Goal: Task Accomplishment & Management: Complete application form

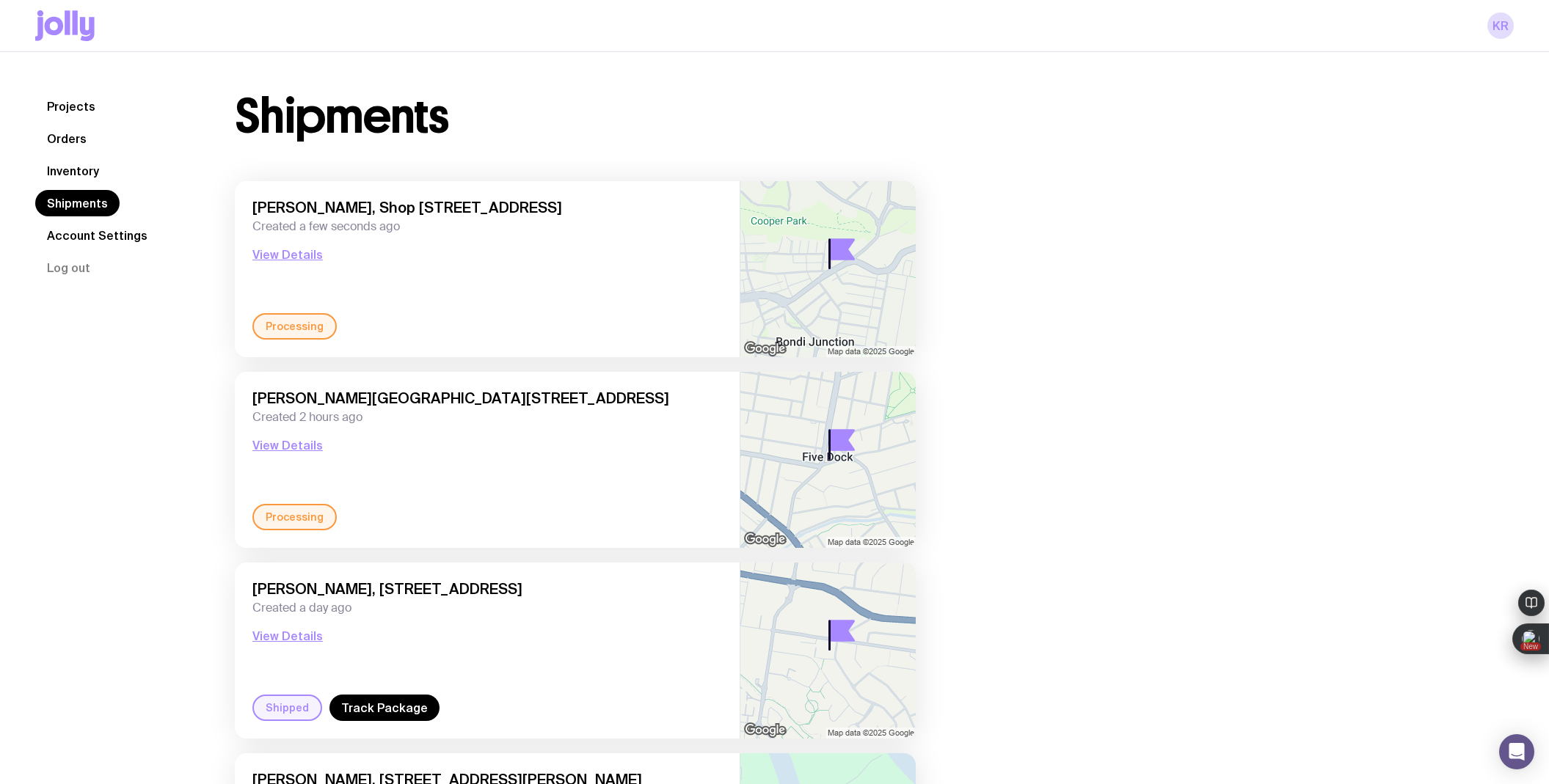
click at [76, 173] on link "Inventory" at bounding box center [72, 171] width 76 height 27
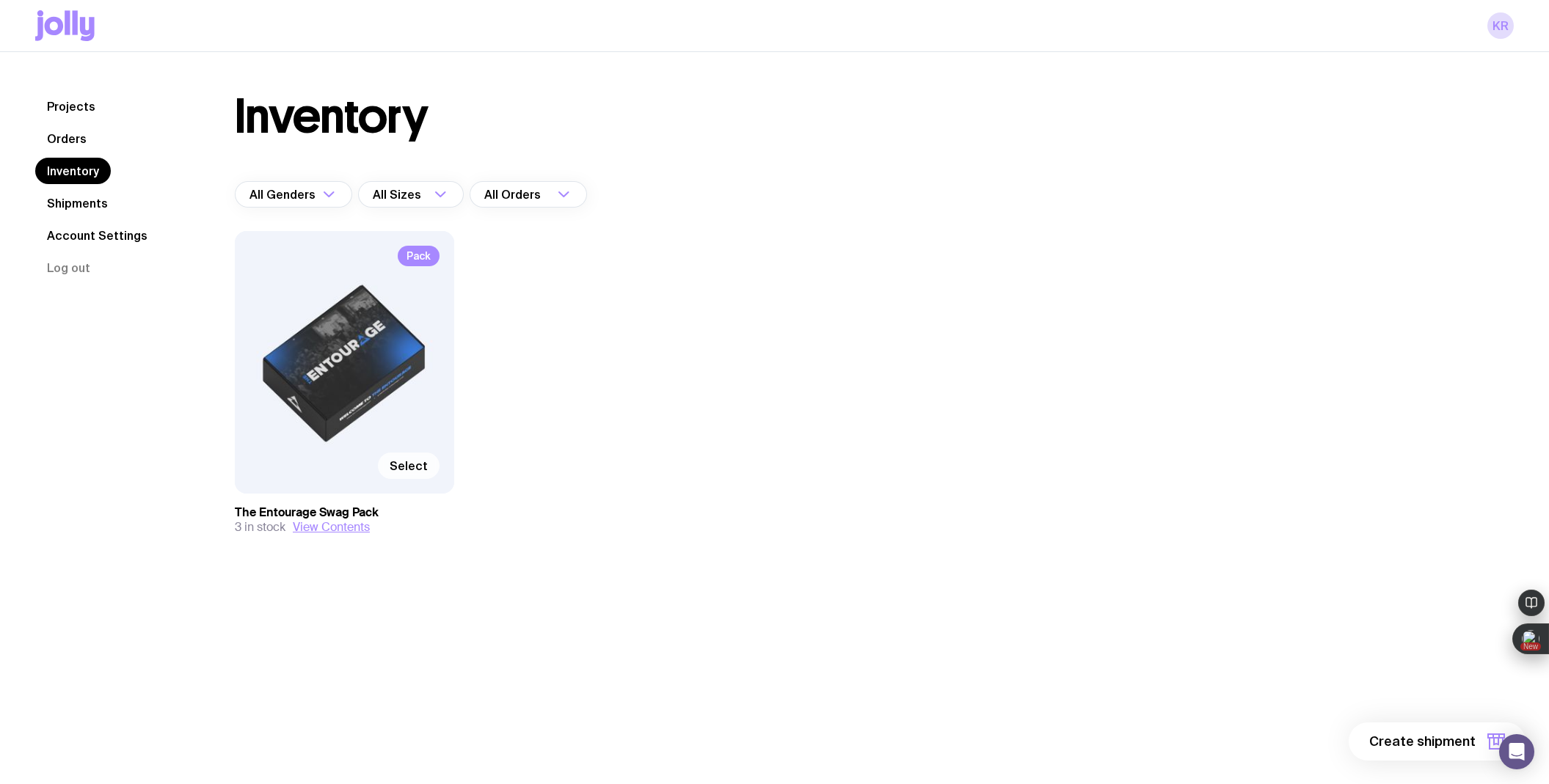
click at [401, 462] on span "Select" at bounding box center [409, 466] width 38 height 15
click at [0, 0] on input "Select" at bounding box center [0, 0] width 0 height 0
click at [1468, 746] on span "1 item" at bounding box center [1457, 741] width 37 height 17
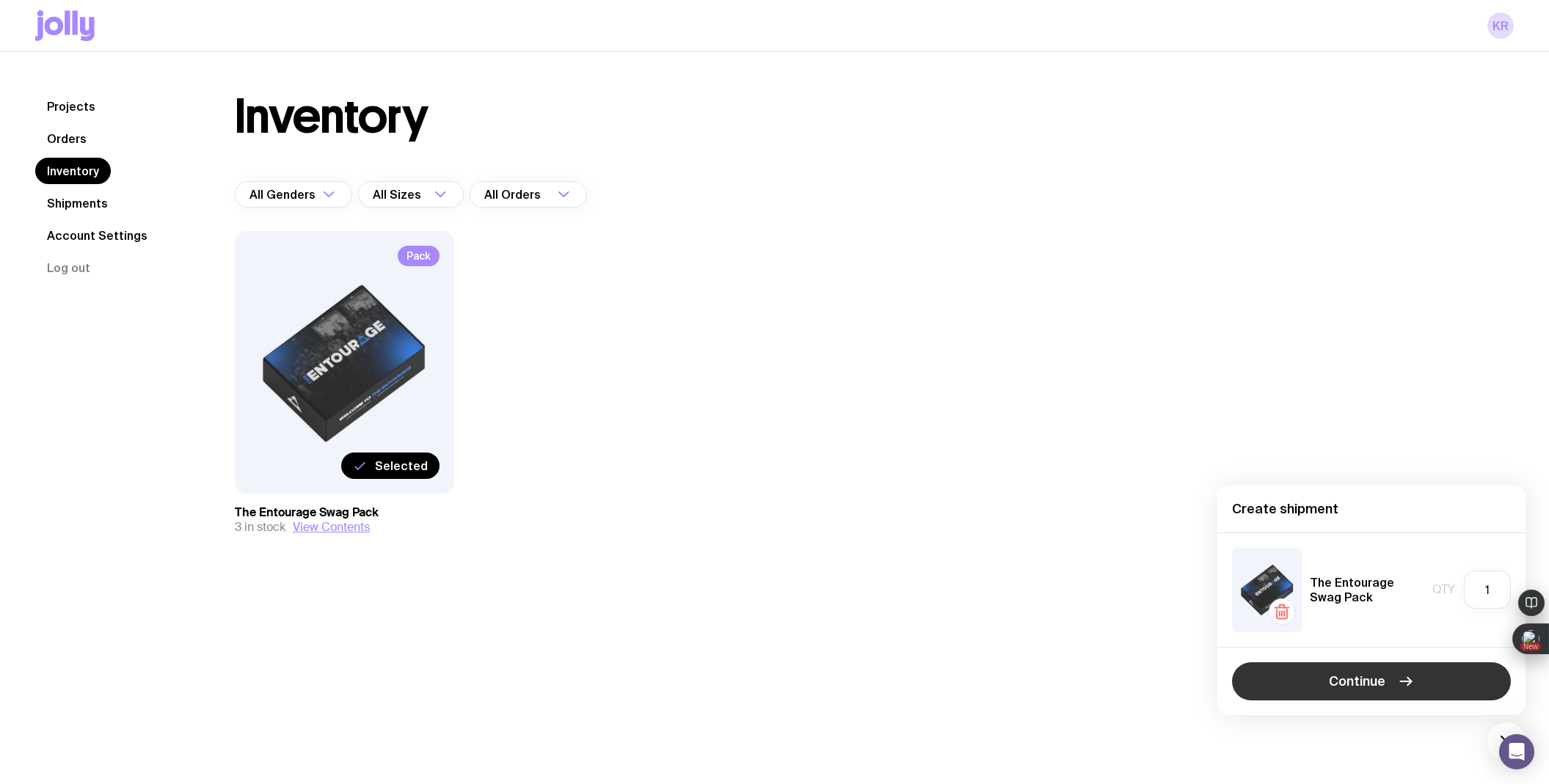
click at [1381, 685] on span "Continue" at bounding box center [1357, 681] width 56 height 17
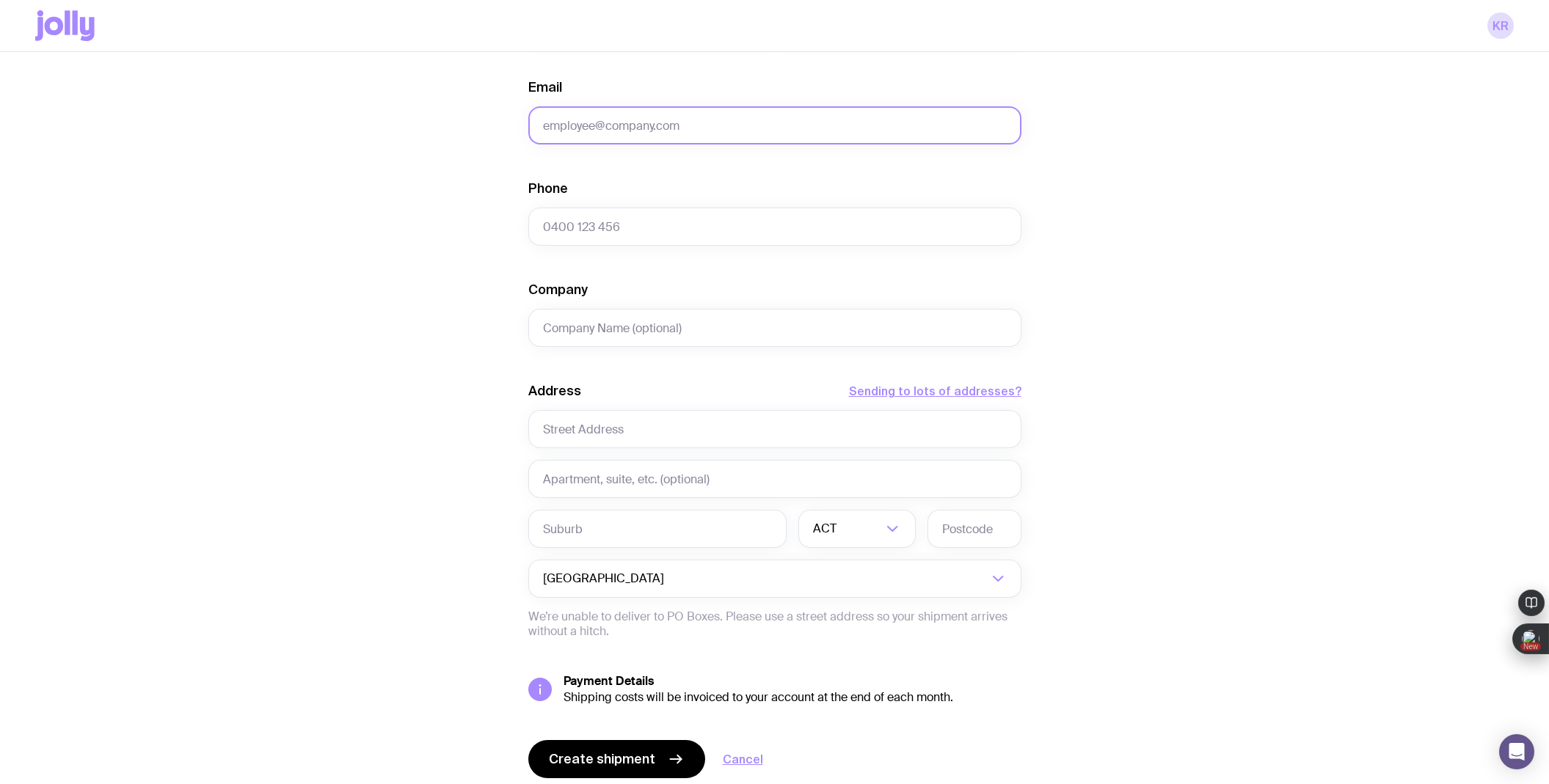
scroll to position [401, 0]
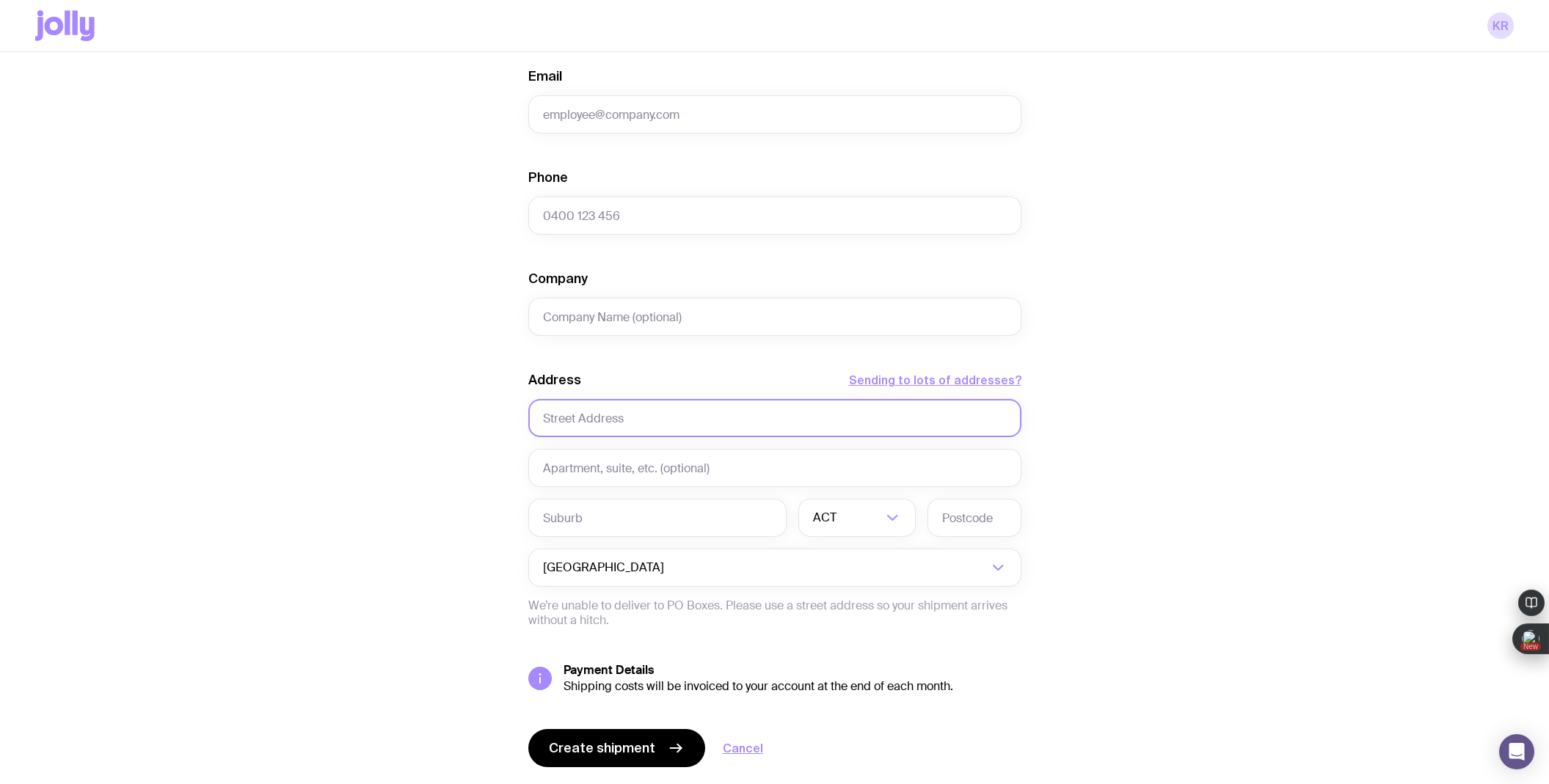
click at [633, 417] on input "text" at bounding box center [775, 418] width 493 height 38
paste input "[STREET_ADDRESS][PERSON_NAME][US_STATE]"
drag, startPoint x: 633, startPoint y: 421, endPoint x: 801, endPoint y: 415, distance: 168.1
click at [801, 415] on input "[STREET_ADDRESS][PERSON_NAME][US_STATE]" at bounding box center [775, 418] width 493 height 38
type input "[STREET_ADDRESS][PERSON_NAME]"
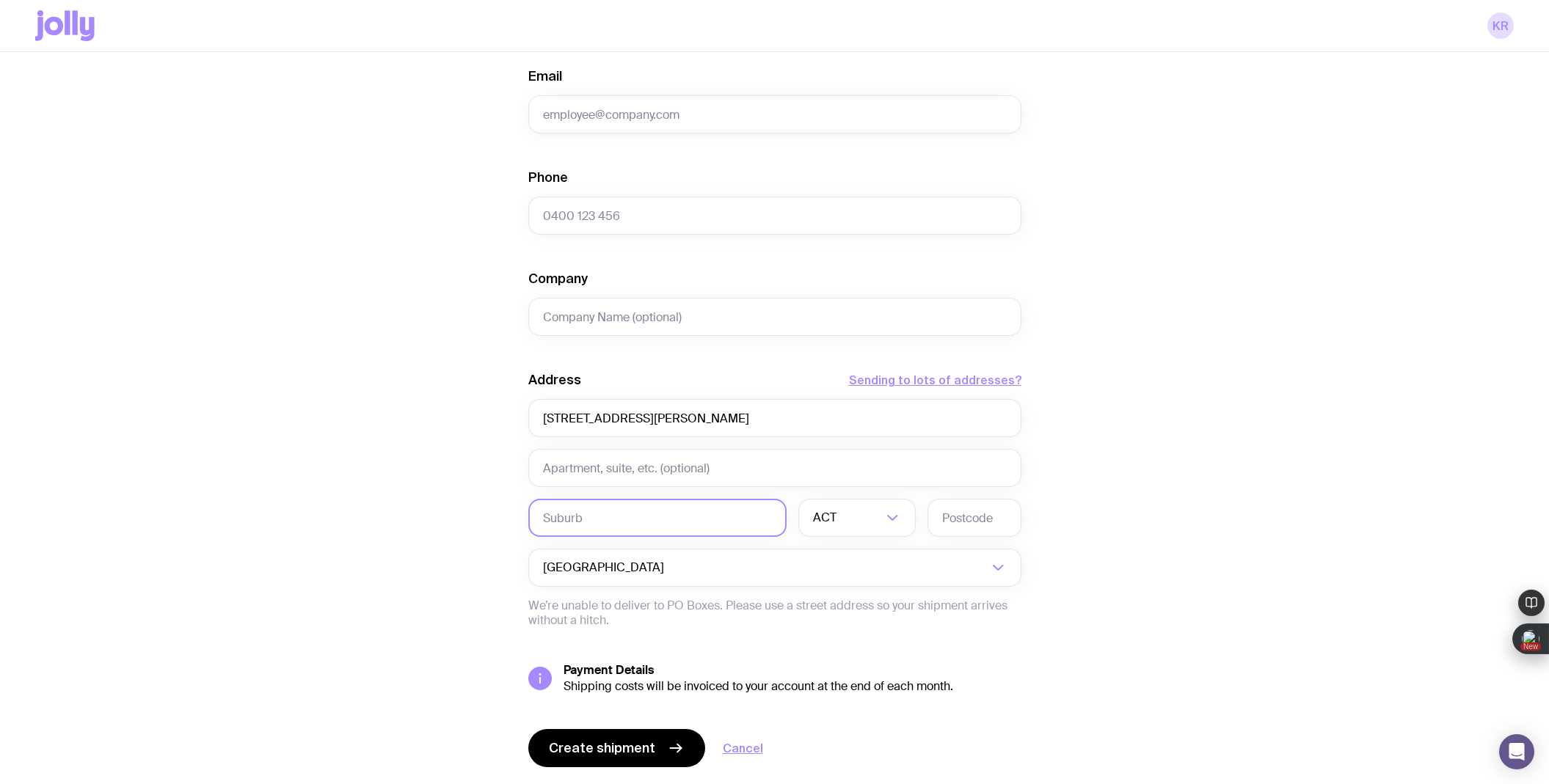
click at [560, 522] on input "text" at bounding box center [657, 518] width 258 height 38
paste input "[STREET_ADDRESS][PERSON_NAME][US_STATE]"
drag, startPoint x: 624, startPoint y: 519, endPoint x: 532, endPoint y: 514, distance: 92.1
click at [532, 514] on input "[STREET_ADDRESS][PERSON_NAME][US_STATE]" at bounding box center [657, 518] width 258 height 38
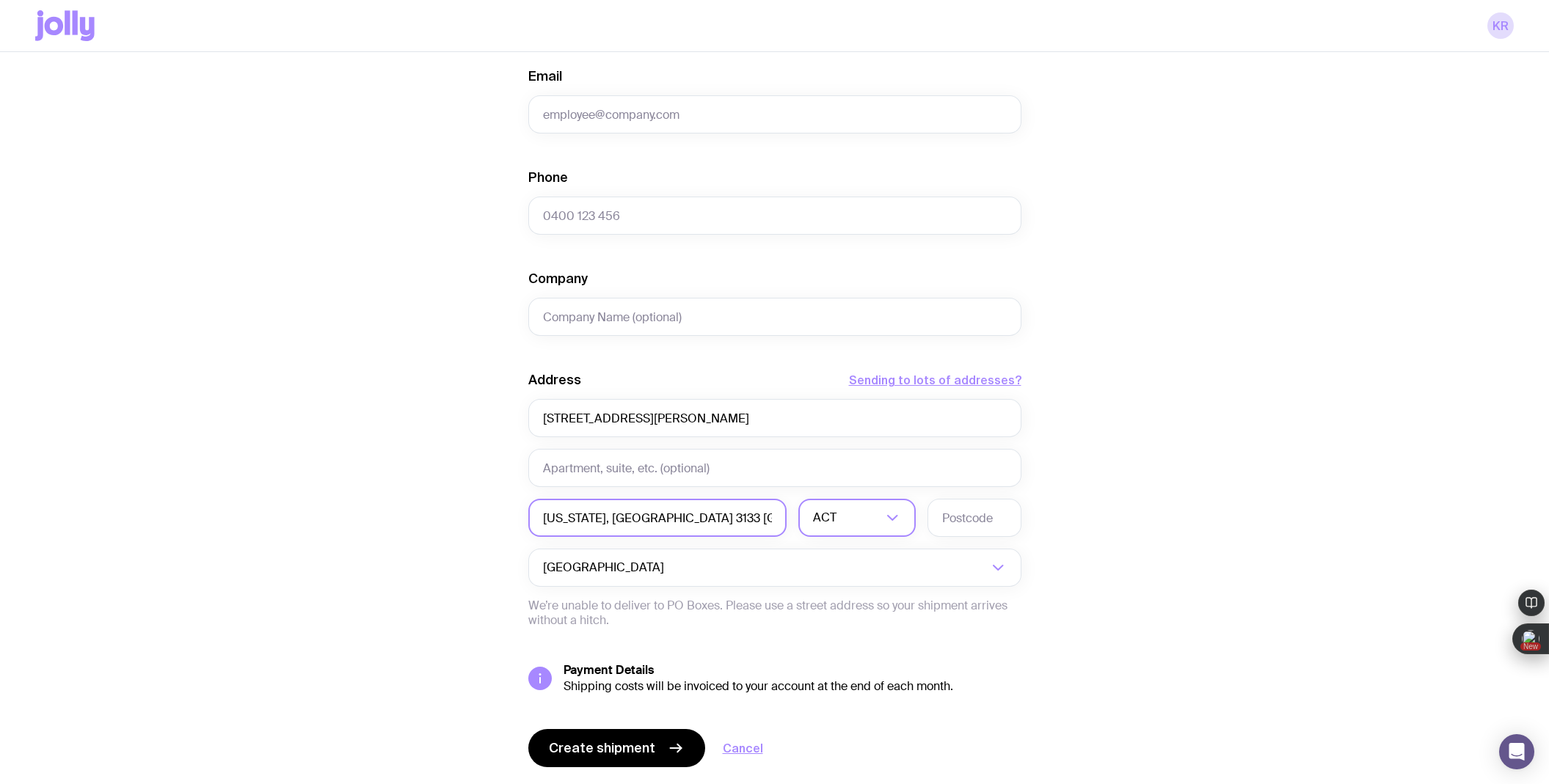
type input "[US_STATE], [GEOGRAPHIC_DATA] 3133 [GEOGRAPHIC_DATA]"
click at [814, 523] on div "ACT" at bounding box center [840, 518] width 85 height 38
click at [838, 617] on li "VIC" at bounding box center [857, 617] width 116 height 32
click at [982, 508] on input "text" at bounding box center [974, 518] width 94 height 38
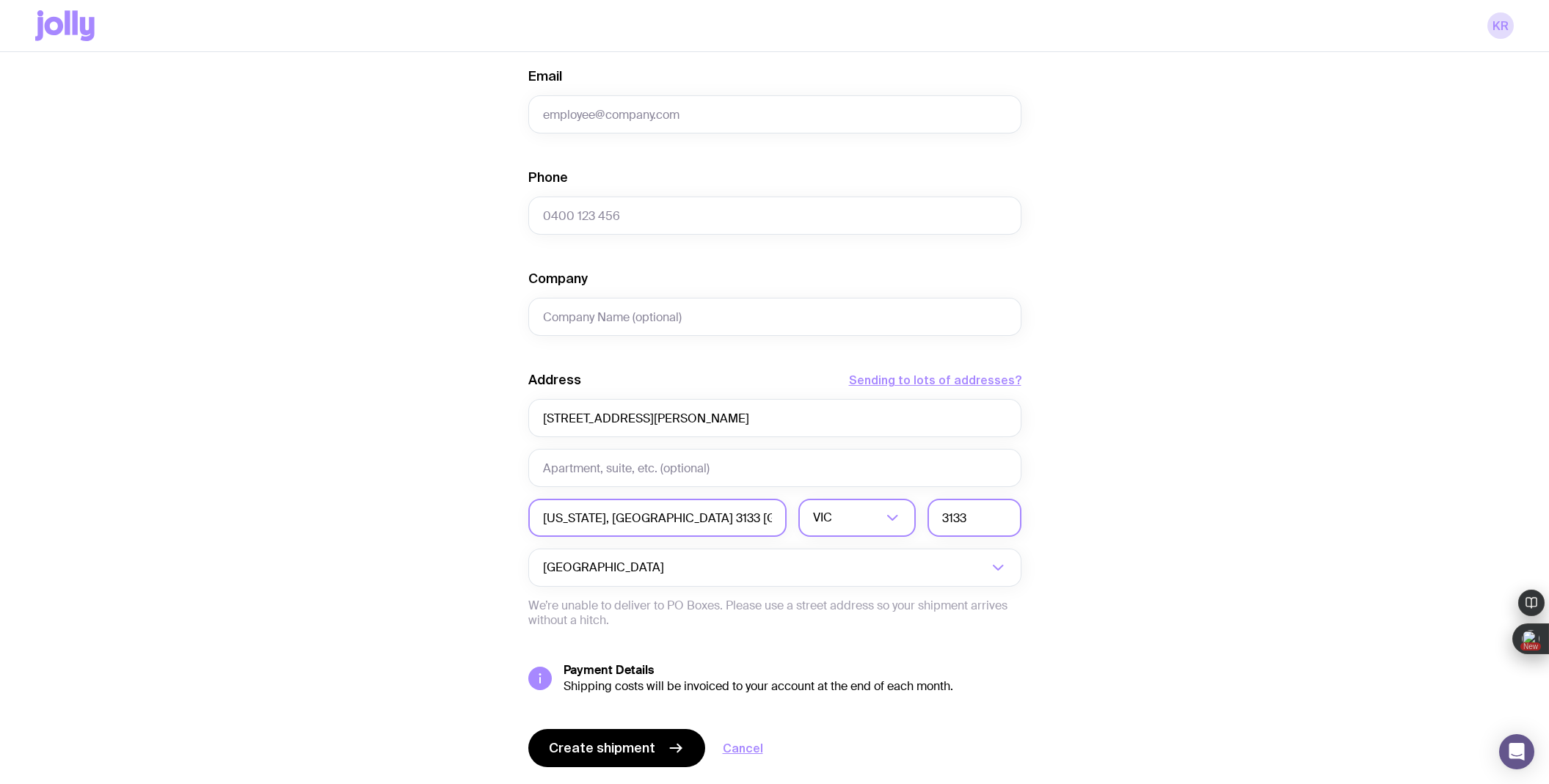
type input "3133"
drag, startPoint x: 732, startPoint y: 510, endPoint x: 587, endPoint y: 523, distance: 145.6
click at [587, 523] on input "[US_STATE], [GEOGRAPHIC_DATA] 3133 [GEOGRAPHIC_DATA]" at bounding box center [657, 518] width 258 height 38
type input "[US_STATE]"
click at [1114, 434] on div "Create shipment Shipment details 1 The Entourage Swag Pack First Name Last Name…" at bounding box center [774, 268] width 1478 height 1116
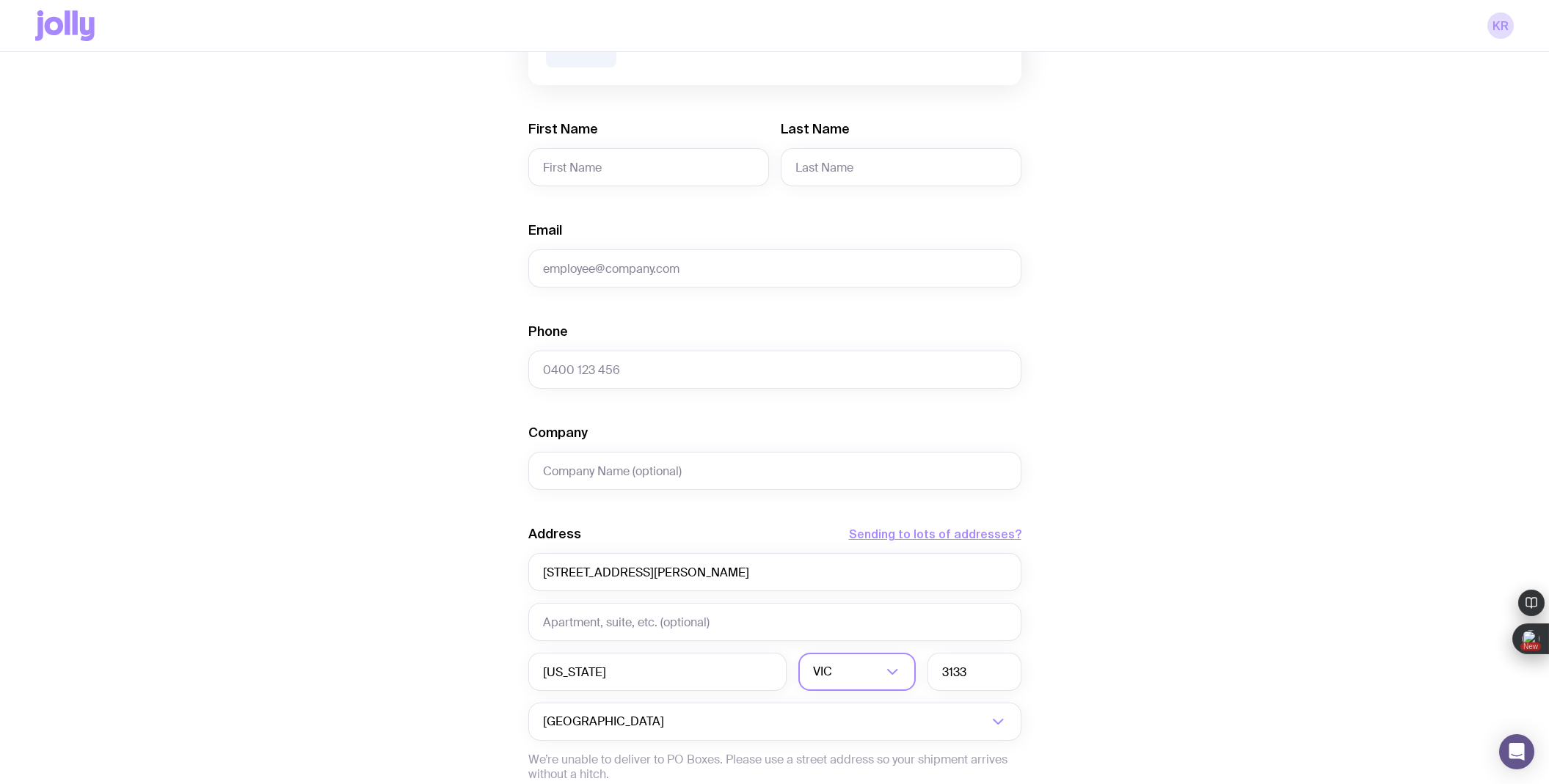
scroll to position [0, 0]
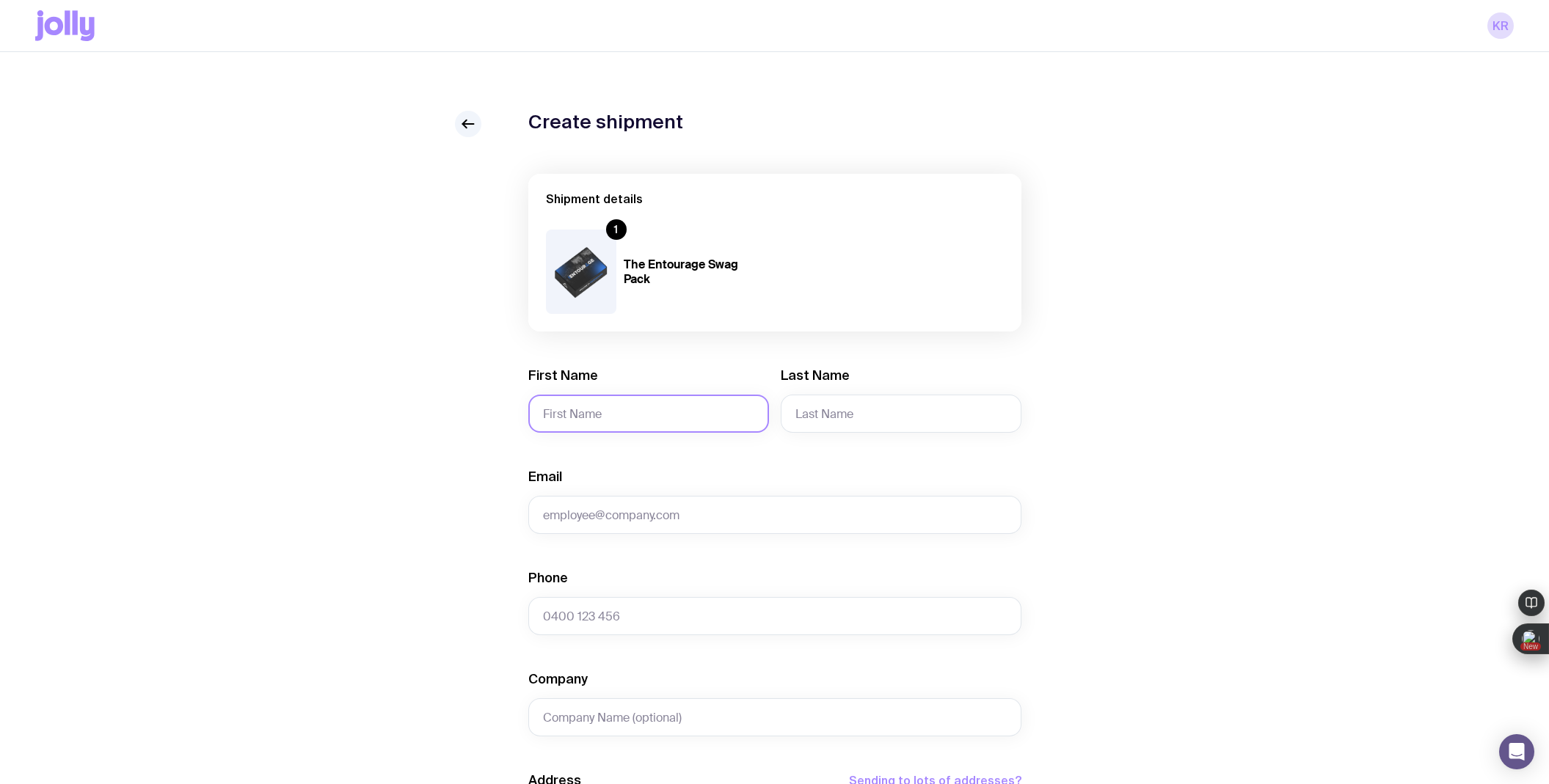
click at [577, 410] on input "First Name" at bounding box center [649, 414] width 241 height 38
paste input "[PERSON_NAME]"
drag, startPoint x: 624, startPoint y: 416, endPoint x: 575, endPoint y: 416, distance: 49.0
click at [575, 416] on input "[PERSON_NAME]" at bounding box center [649, 414] width 241 height 38
type input "Pawan"
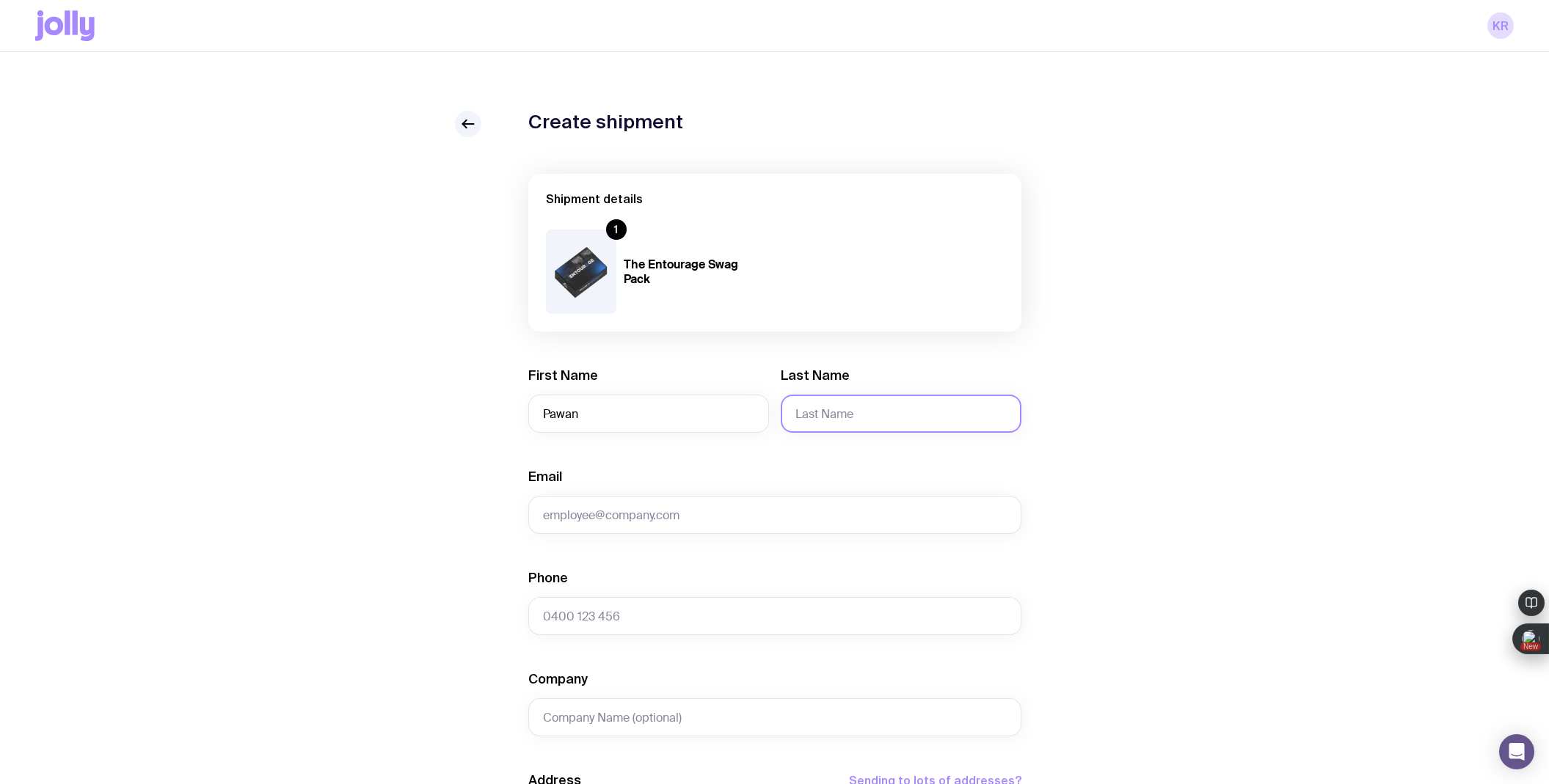
click at [850, 406] on input "Last Name" at bounding box center [901, 414] width 241 height 38
paste input "[PERSON_NAME]"
drag, startPoint x: 833, startPoint y: 415, endPoint x: 786, endPoint y: 413, distance: 47.0
click at [786, 413] on input "[PERSON_NAME]" at bounding box center [901, 414] width 241 height 38
type input "[PERSON_NAME]"
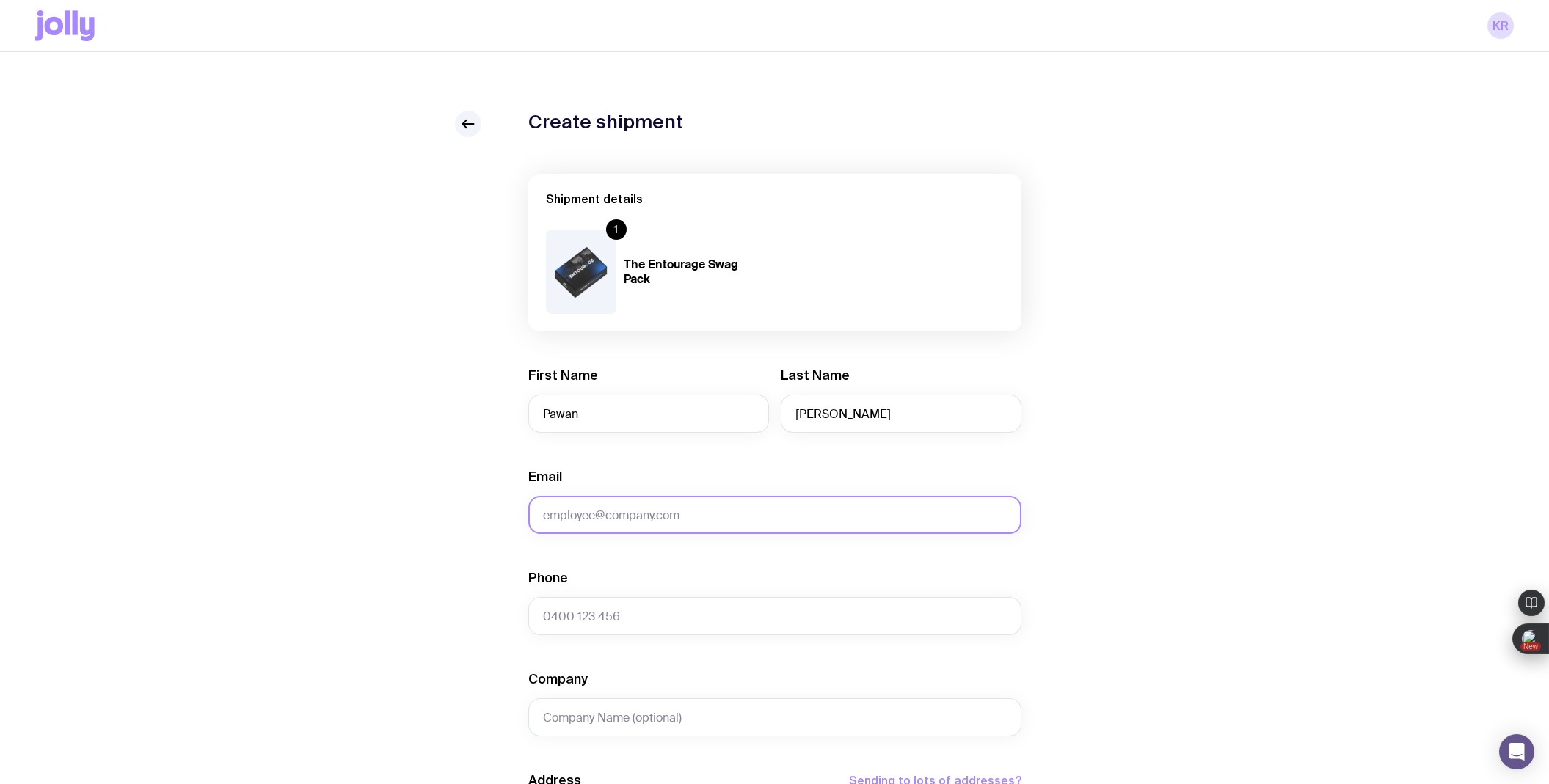
click at [660, 525] on input "Email" at bounding box center [775, 515] width 493 height 38
paste input "[EMAIL_ADDRESS][DOMAIN_NAME]"
type input "[EMAIL_ADDRESS][DOMAIN_NAME]"
click at [421, 592] on div "Create shipment Shipment details 1 The Entourage Swag Pack First Name Pawan Las…" at bounding box center [774, 669] width 1478 height 1116
click at [542, 618] on input "Phone" at bounding box center [775, 616] width 493 height 38
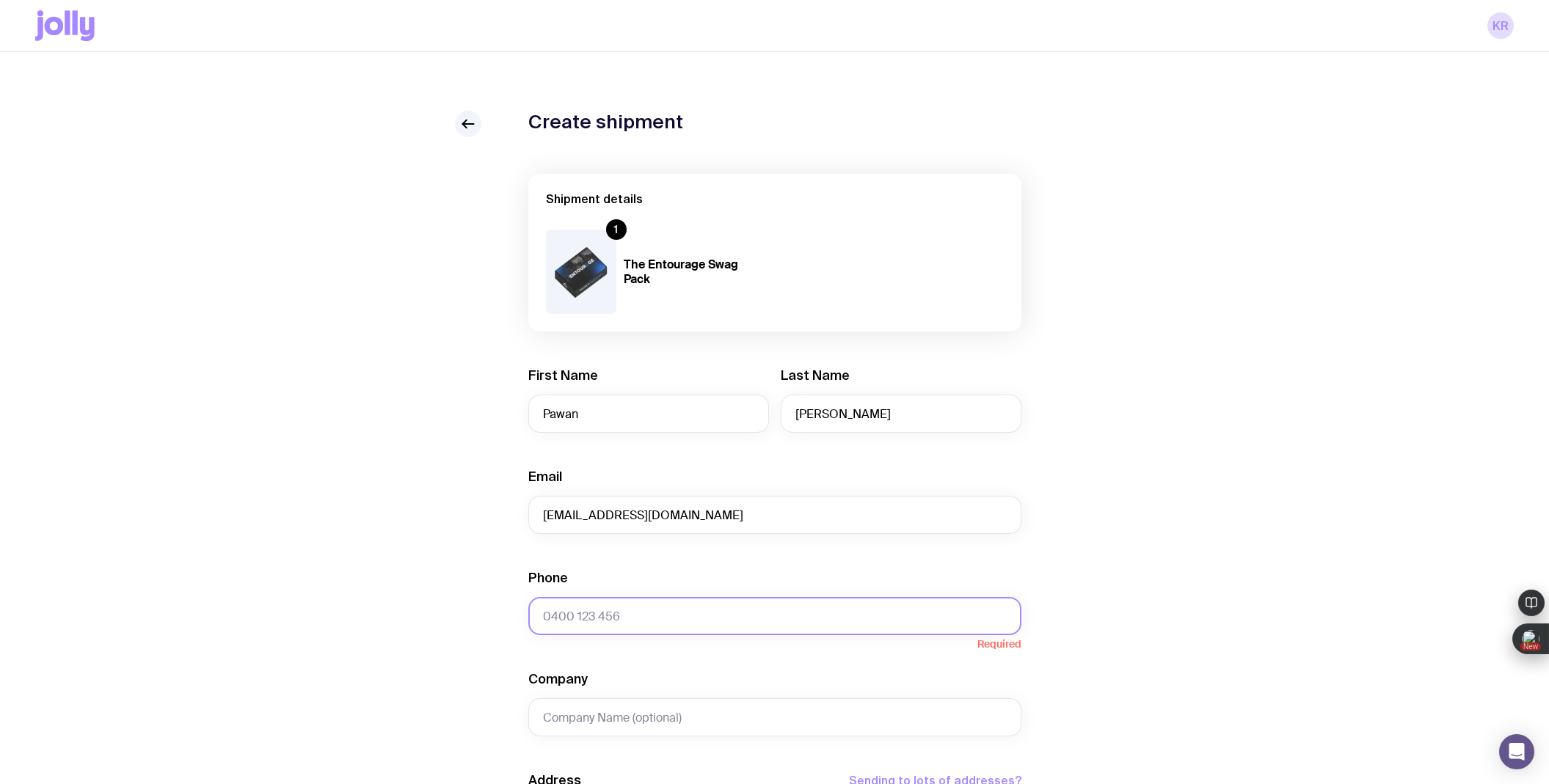
paste input "413 825 879"
click at [543, 615] on input "413 825 879" at bounding box center [775, 616] width 493 height 38
type input "0413 825 879"
click at [380, 693] on div "Create shipment Shipment details 1 The Entourage Swag Pack First Name Pawan Las…" at bounding box center [774, 669] width 1478 height 1116
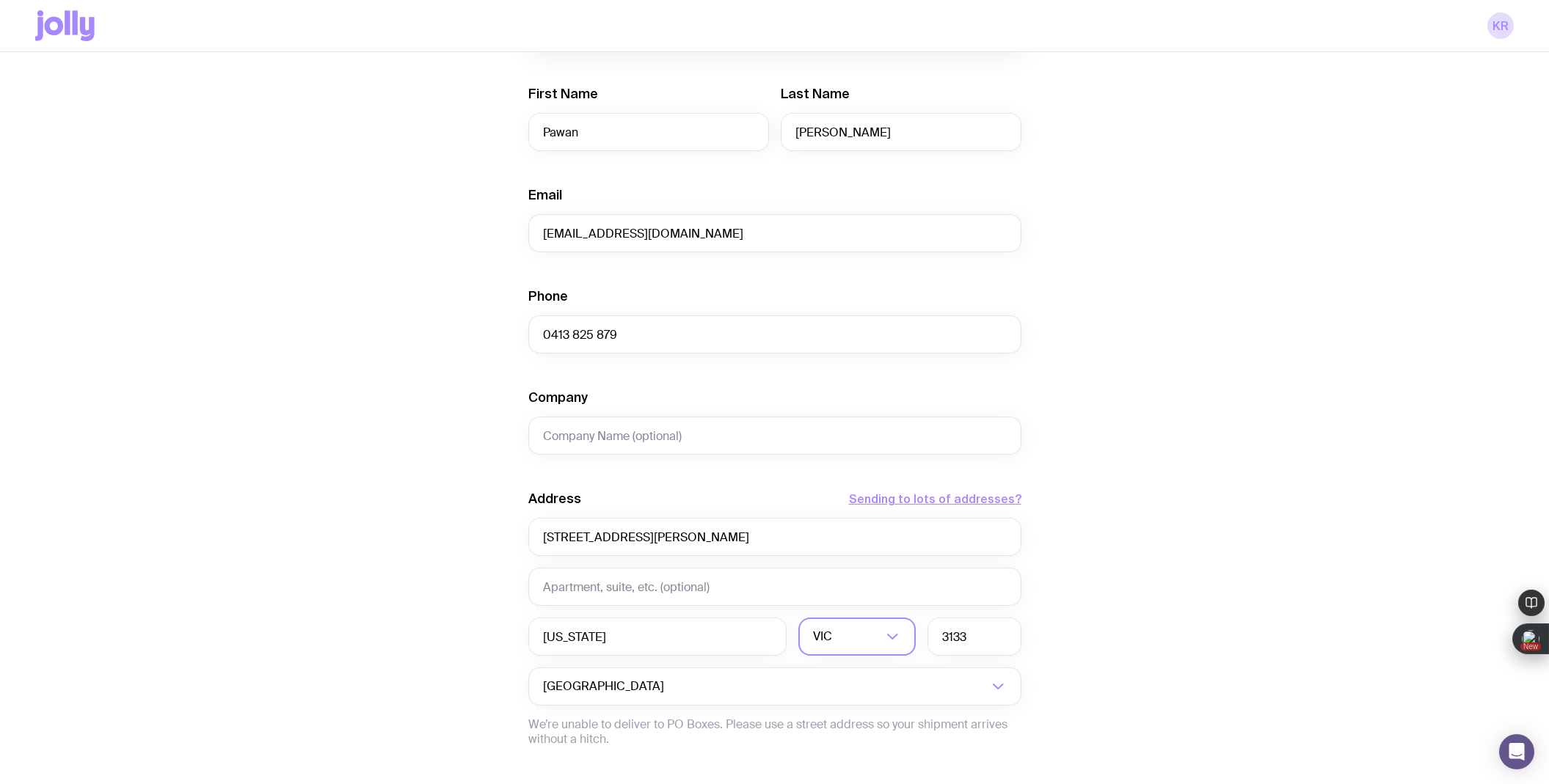
scroll to position [442, 0]
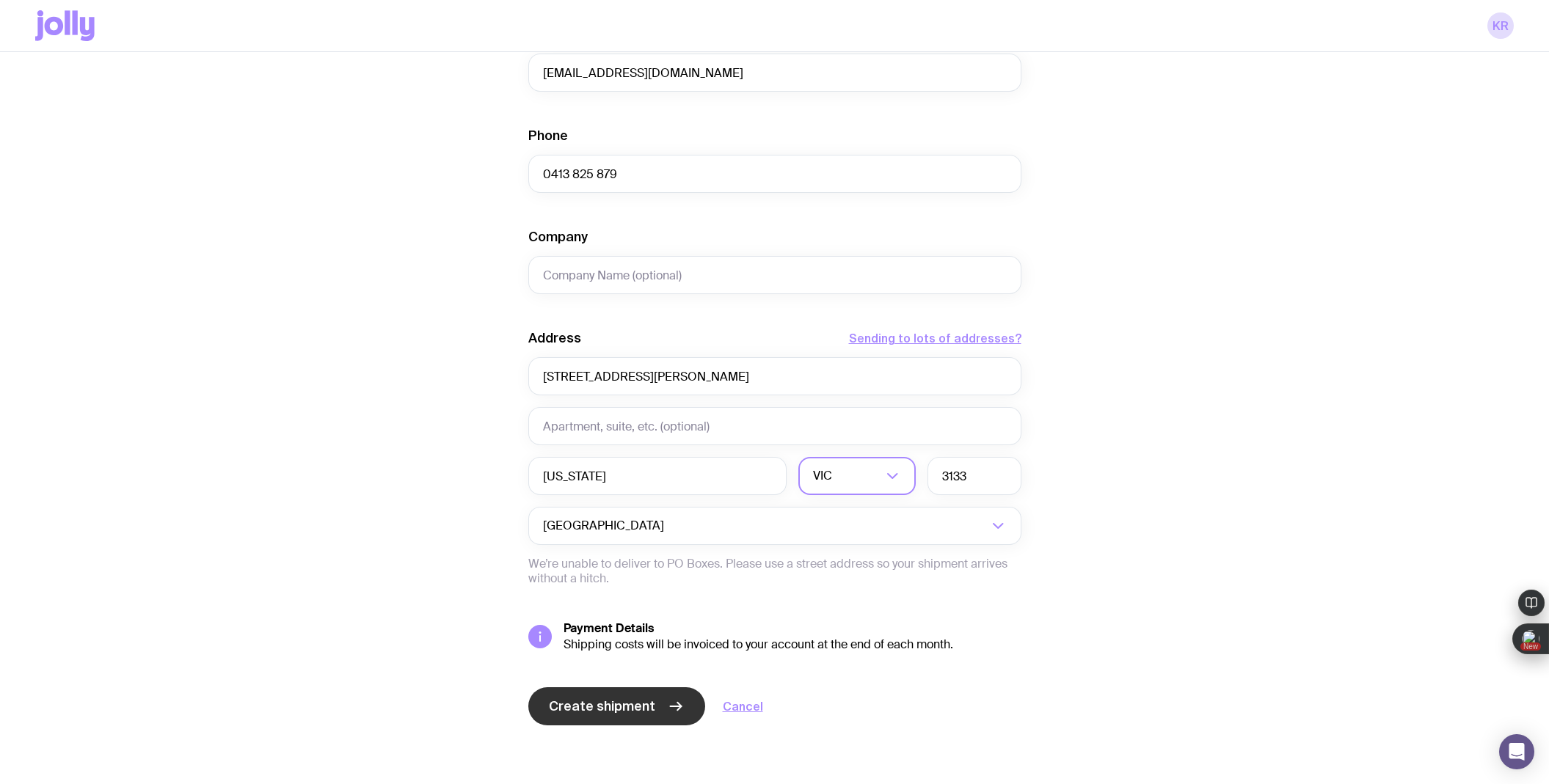
click at [574, 706] on span "Create shipment" at bounding box center [602, 706] width 106 height 17
